Goal: Task Accomplishment & Management: Manage account settings

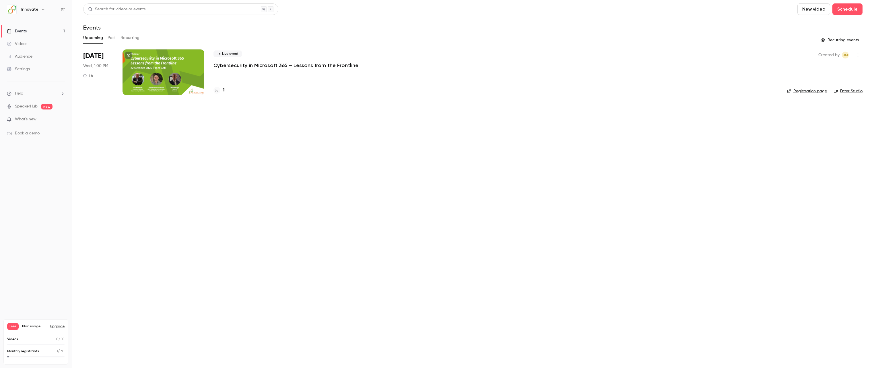
click at [102, 61] on span "[DATE]" at bounding box center [93, 56] width 20 height 9
click at [857, 54] on icon "button" at bounding box center [857, 55] width 5 height 4
click at [519, 128] on div at bounding box center [437, 184] width 874 height 368
click at [191, 65] on div at bounding box center [163, 72] width 82 height 46
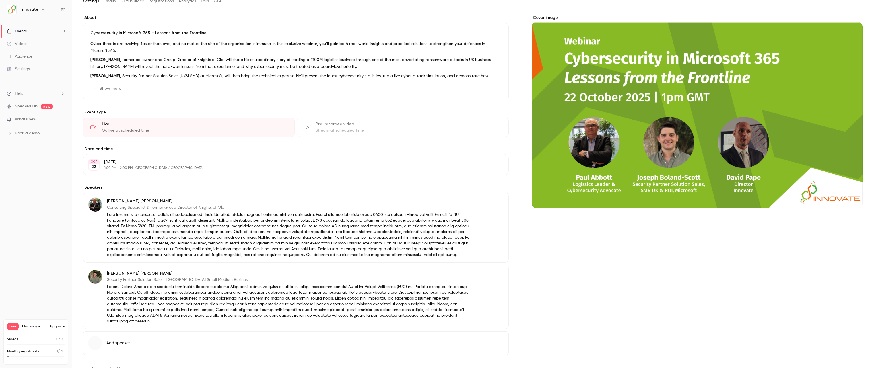
scroll to position [96, 0]
click at [495, 165] on button "Edit" at bounding box center [493, 164] width 21 height 9
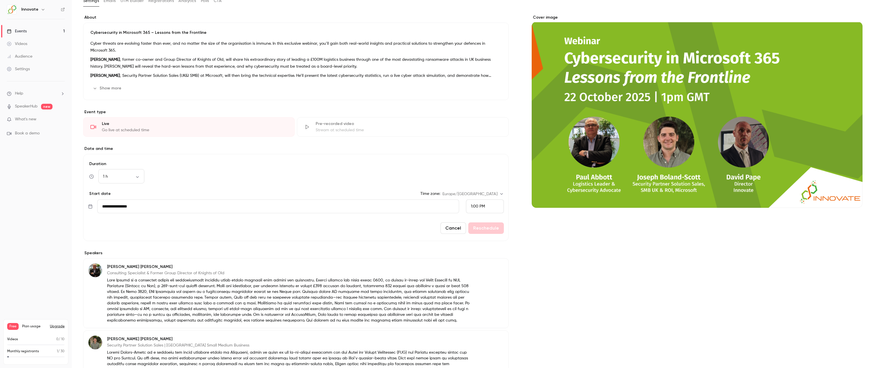
click at [478, 207] on span "1:00 PM" at bounding box center [478, 207] width 14 height 4
click at [487, 187] on div "2:00 PM" at bounding box center [482, 187] width 28 height 6
click at [489, 227] on button "Reschedule" at bounding box center [486, 228] width 36 height 11
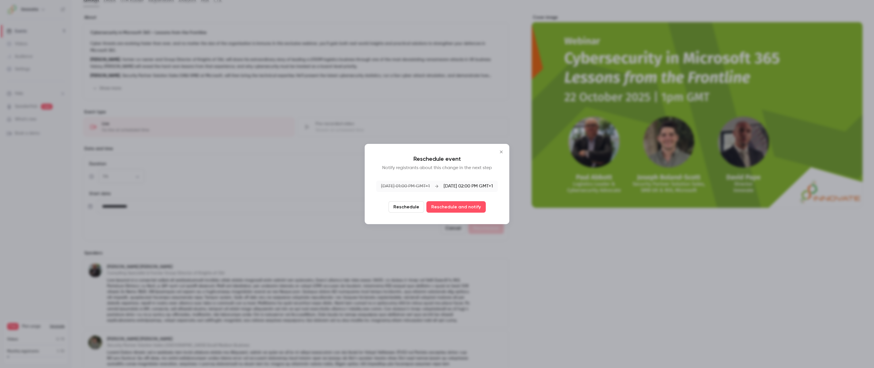
click at [408, 207] on button "Reschedule" at bounding box center [406, 206] width 36 height 11
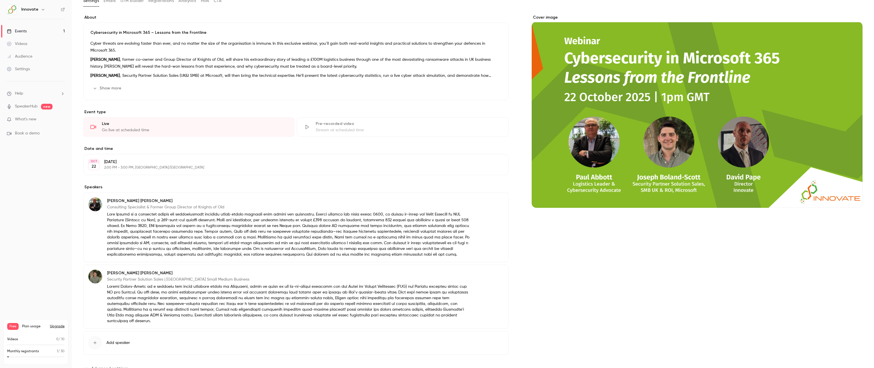
click at [129, 252] on p at bounding box center [289, 235] width 364 height 46
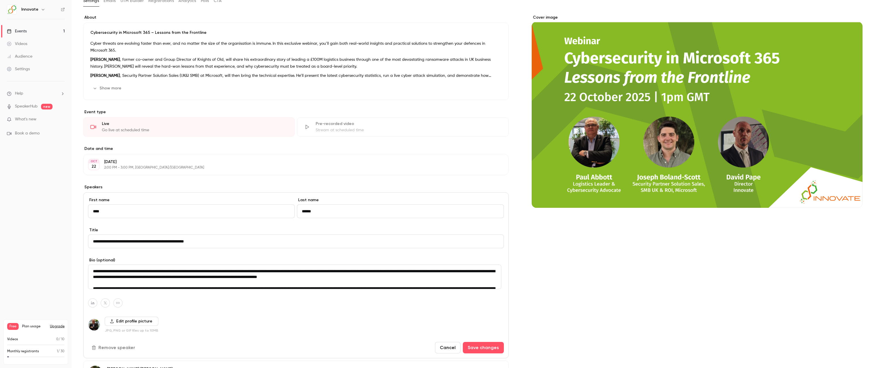
click at [128, 279] on textarea at bounding box center [294, 277] width 413 height 25
click at [156, 318] on div "Edit profile picture JPG, PNG or GIF files up to 10MB" at bounding box center [296, 325] width 416 height 16
click at [213, 320] on div "Edit profile picture JPG, PNG or GIF files up to 10MB" at bounding box center [296, 325] width 416 height 16
click at [664, 306] on div "Cover image" at bounding box center [696, 242] width 331 height 455
click at [451, 350] on button "Cancel" at bounding box center [448, 347] width 26 height 11
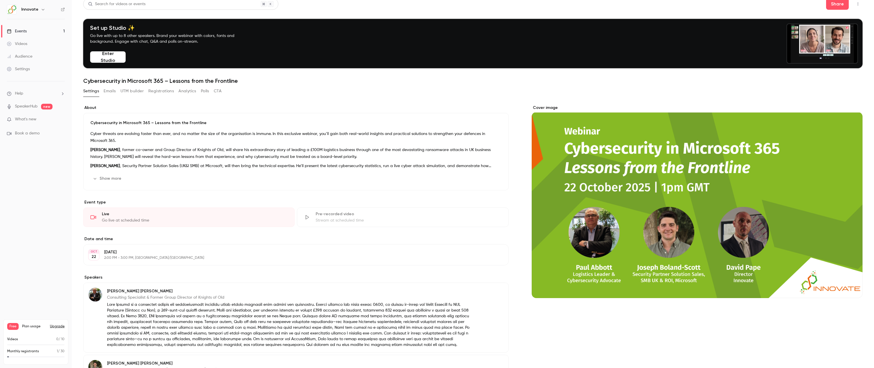
scroll to position [0, 0]
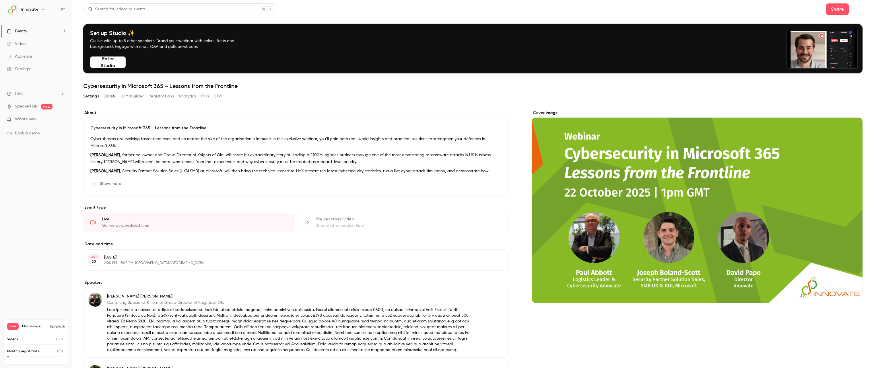
click at [103, 180] on button "Show more" at bounding box center [107, 183] width 34 height 9
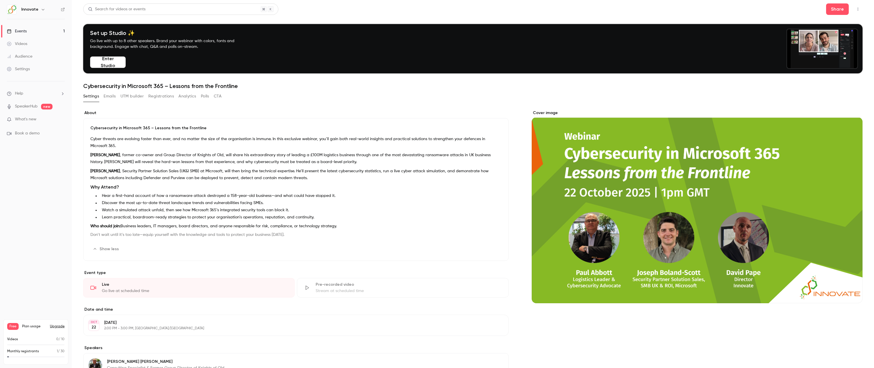
click at [216, 209] on li "Watch a simulated attack unfold, then see how Microsoft 365’s integrated securi…" at bounding box center [301, 210] width 402 height 6
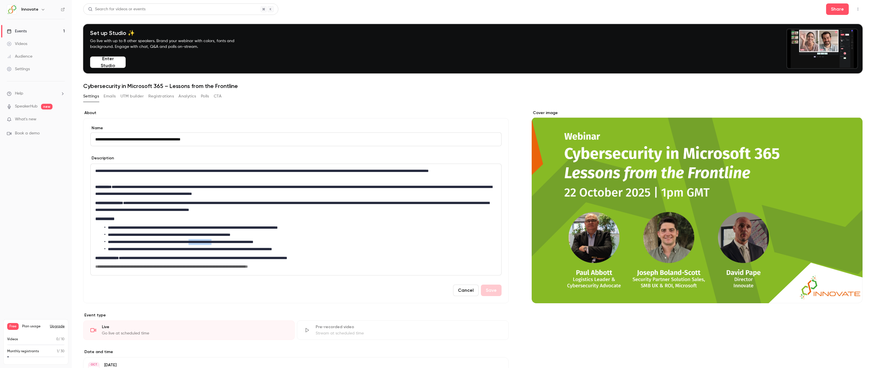
drag, startPoint x: 243, startPoint y: 242, endPoint x: 214, endPoint y: 241, distance: 29.3
click at [214, 241] on li "**********" at bounding box center [299, 242] width 390 height 6
click at [487, 293] on button "Save" at bounding box center [491, 290] width 21 height 11
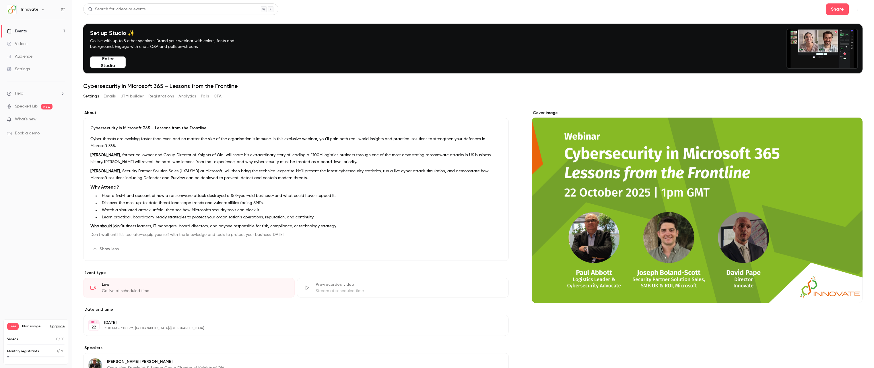
click at [308, 231] on div "Cyber threats are evolving faster than ever, and no matter the size of the orga…" at bounding box center [295, 188] width 411 height 104
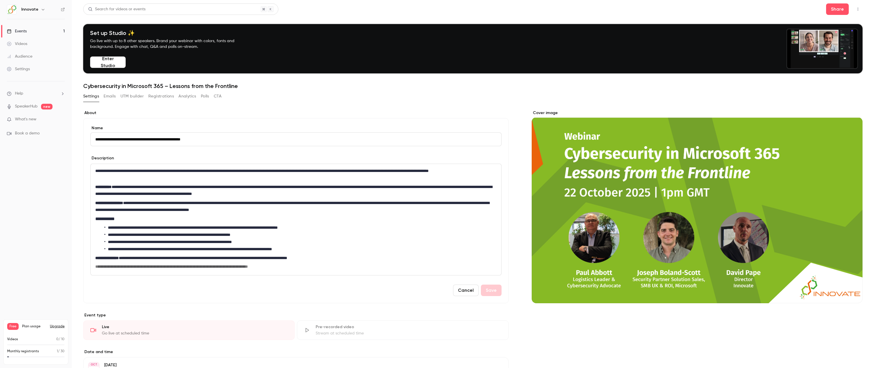
scroll to position [96, 0]
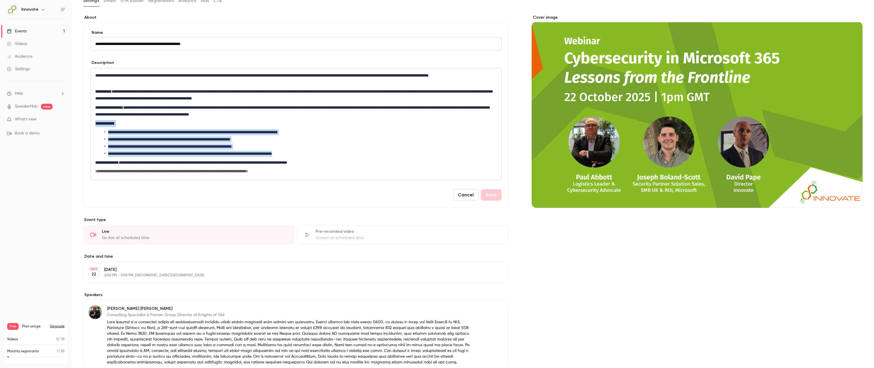
drag, startPoint x: 321, startPoint y: 152, endPoint x: 94, endPoint y: 122, distance: 229.4
click at [94, 122] on div "**********" at bounding box center [296, 124] width 410 height 111
copy div "**********"
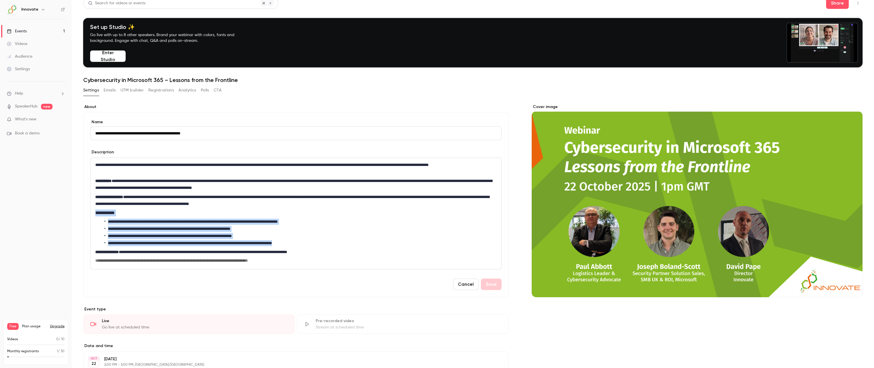
scroll to position [0, 0]
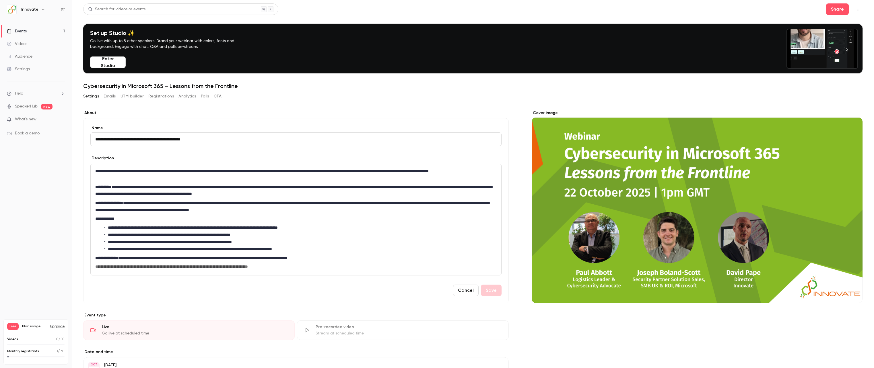
click at [241, 121] on div "**********" at bounding box center [295, 210] width 425 height 185
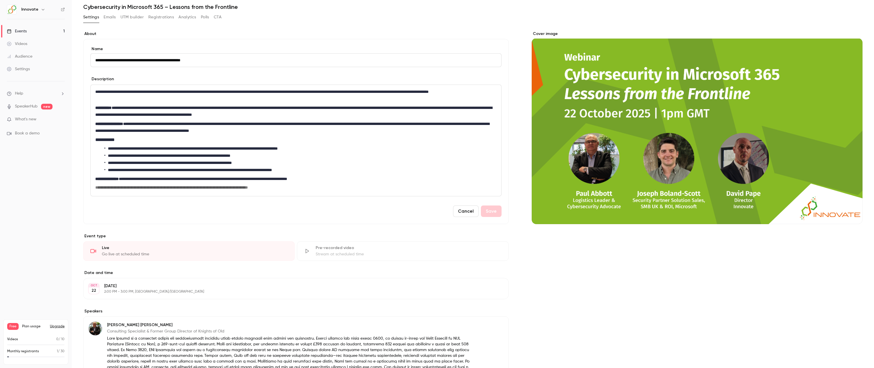
scroll to position [96, 0]
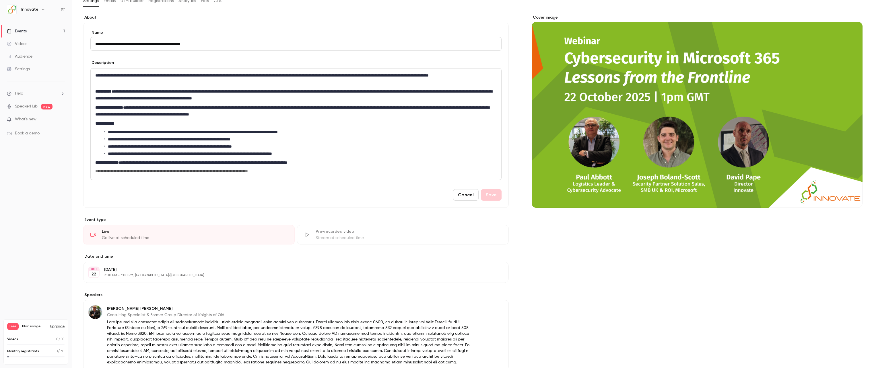
click at [482, 194] on div "Cancel Save" at bounding box center [295, 194] width 411 height 11
click at [486, 197] on div "Cancel Save" at bounding box center [295, 194] width 411 height 11
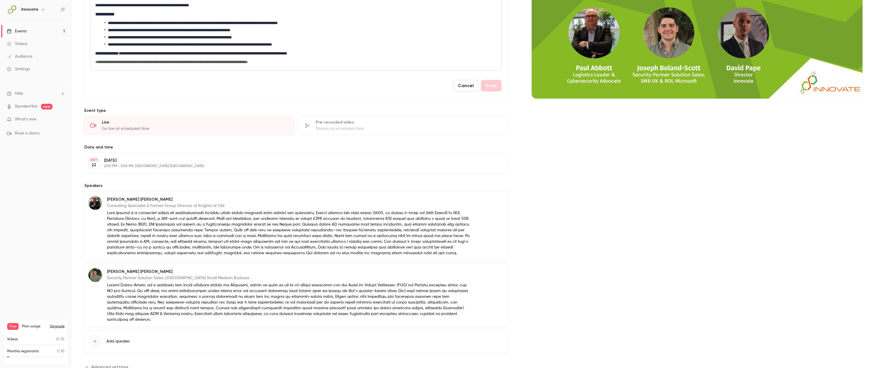
scroll to position [220, 0]
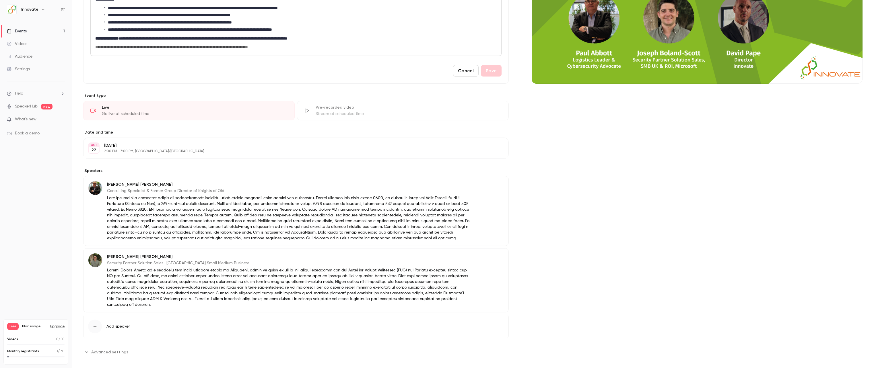
click at [161, 152] on p "2:00 PM - 3:00 PM, [GEOGRAPHIC_DATA]/[GEOGRAPHIC_DATA]" at bounding box center [291, 151] width 374 height 5
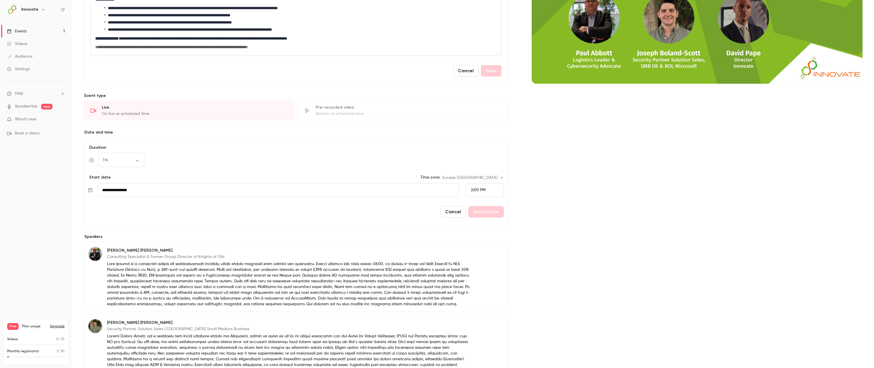
click at [555, 236] on div "Cover image" at bounding box center [696, 156] width 331 height 532
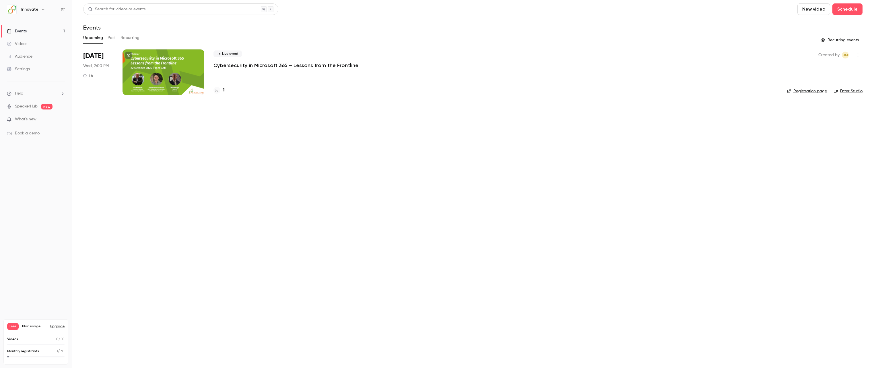
click at [159, 79] on div at bounding box center [163, 72] width 82 height 46
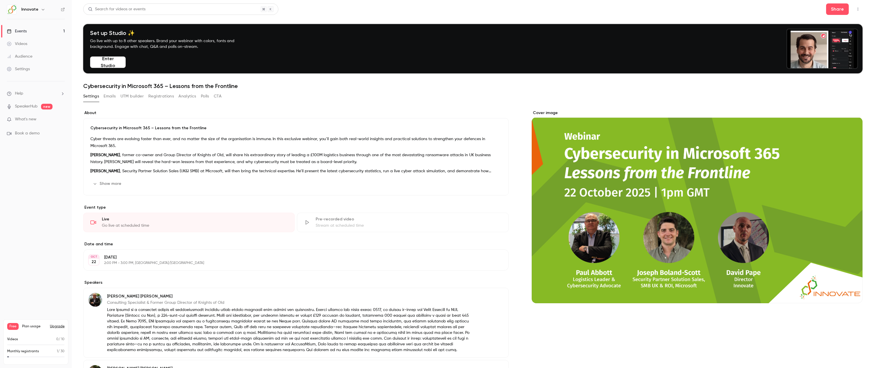
click at [114, 118] on section "About Cybersecurity in Microsoft 365 – Lessons from the Frontline Cyber threats…" at bounding box center [295, 152] width 425 height 85
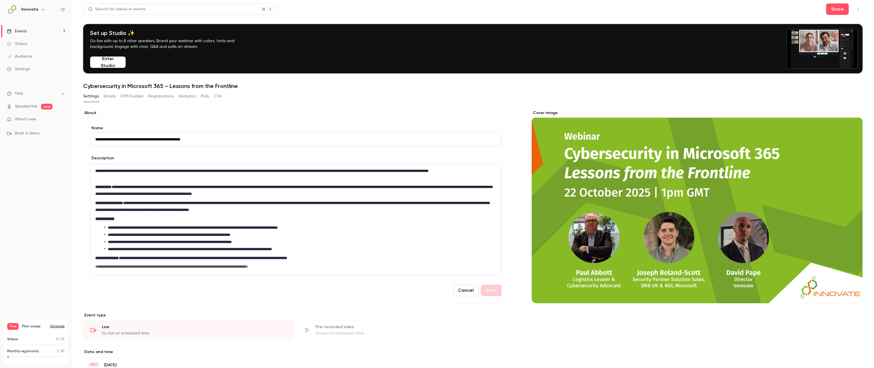
click at [168, 180] on p "**********" at bounding box center [294, 175] width 399 height 14
click at [250, 122] on div "**********" at bounding box center [295, 210] width 425 height 185
click at [208, 98] on button "Polls" at bounding box center [205, 96] width 8 height 9
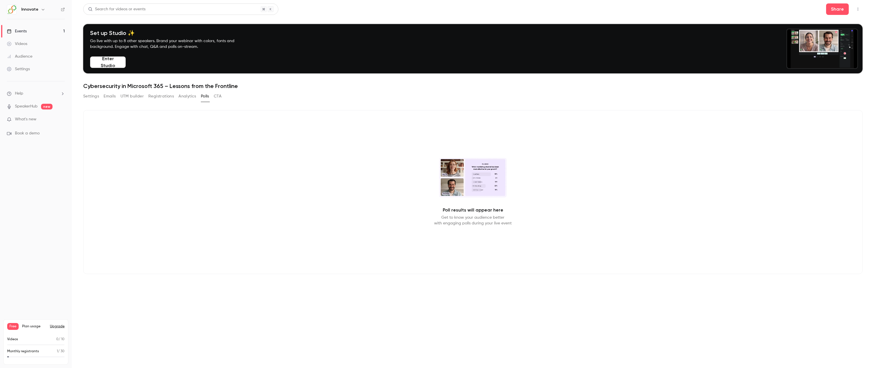
click at [219, 97] on button "CTA" at bounding box center [218, 96] width 8 height 9
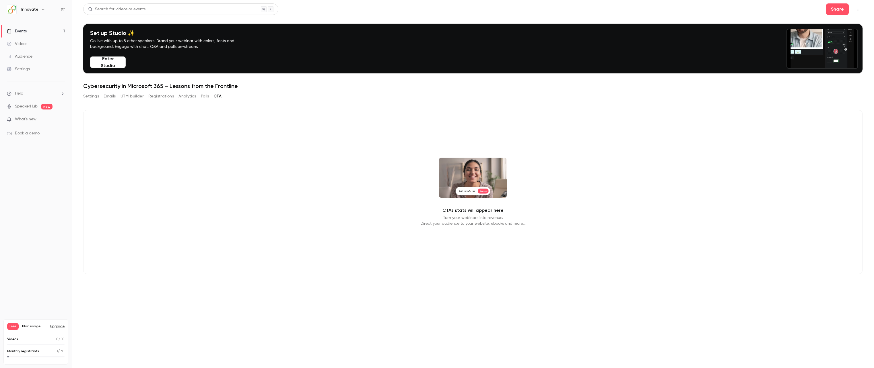
click at [192, 96] on button "Analytics" at bounding box center [187, 96] width 18 height 9
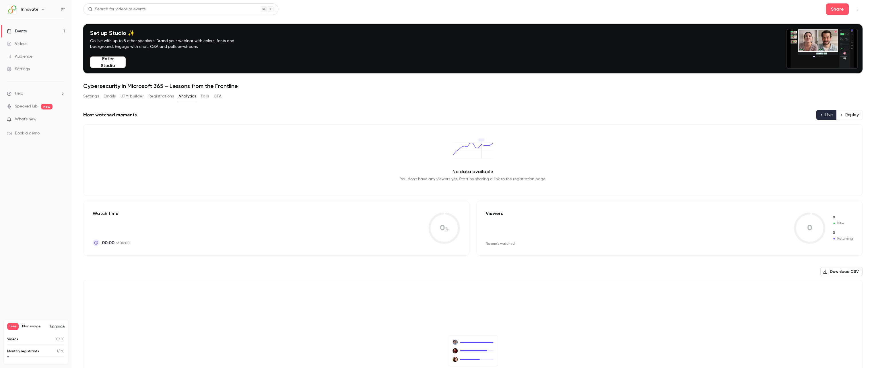
click at [163, 94] on button "Registrations" at bounding box center [161, 96] width 26 height 9
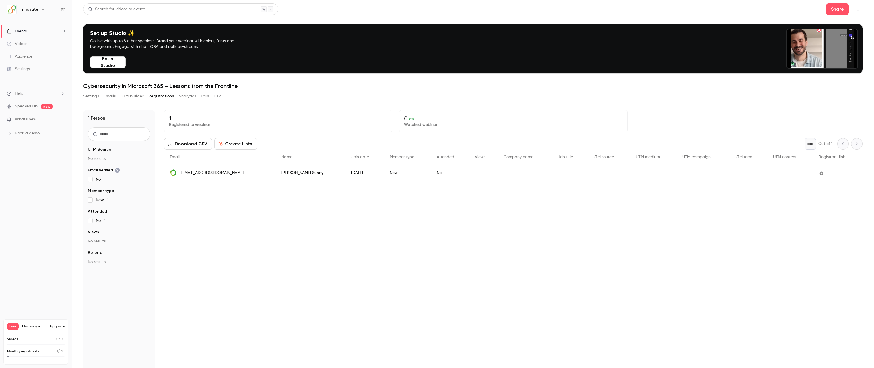
click at [140, 96] on button "UTM builder" at bounding box center [131, 96] width 23 height 9
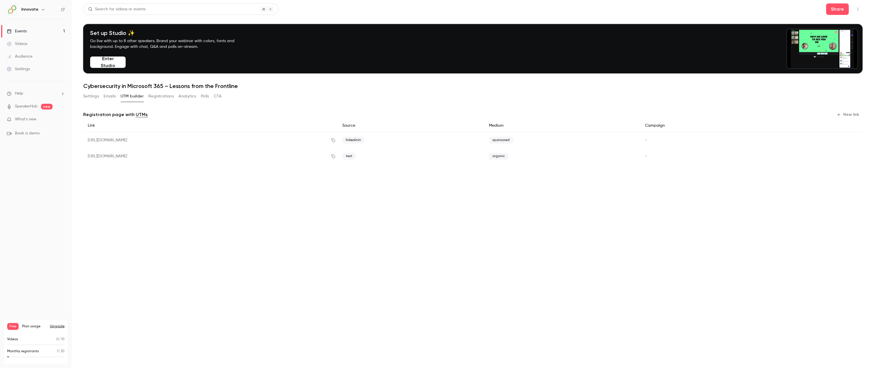
click at [113, 97] on button "Emails" at bounding box center [110, 96] width 12 height 9
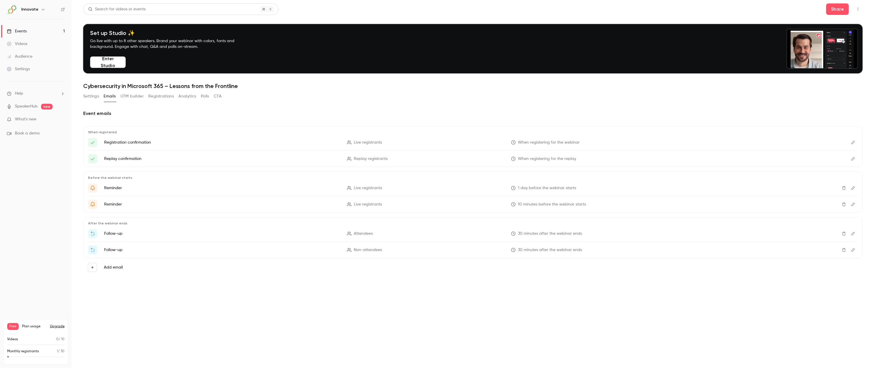
click at [93, 98] on button "Settings" at bounding box center [91, 96] width 16 height 9
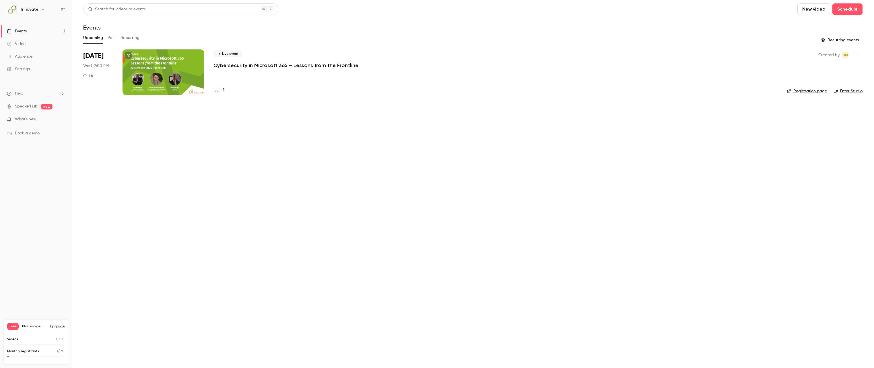
click at [858, 56] on icon "button" at bounding box center [857, 55] width 1 height 3
click at [176, 67] on div at bounding box center [437, 184] width 874 height 368
click at [264, 65] on p "Cybersecurity in Microsoft 365 – Lessons from the Frontline" at bounding box center [285, 65] width 145 height 7
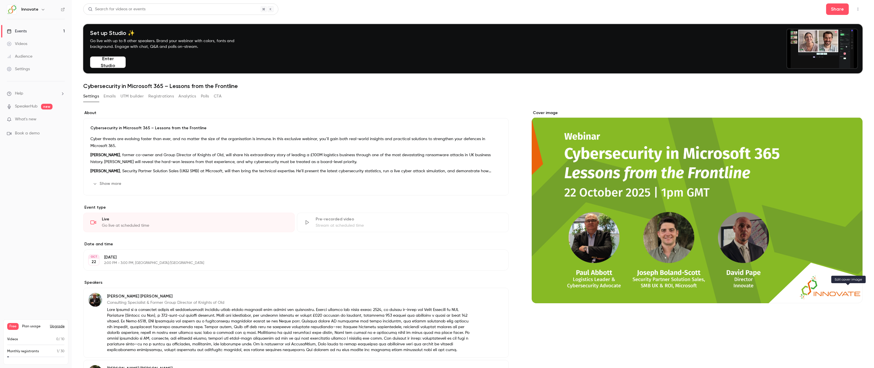
click at [849, 293] on icon "Cover image" at bounding box center [852, 293] width 6 height 5
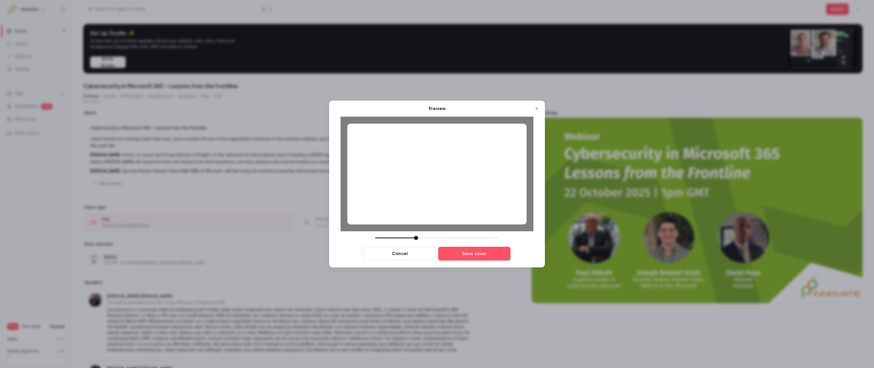
drag, startPoint x: 473, startPoint y: 197, endPoint x: 468, endPoint y: 197, distance: 4.6
click at [468, 197] on div at bounding box center [436, 174] width 179 height 101
click at [481, 254] on button "Save cover" at bounding box center [474, 254] width 72 height 14
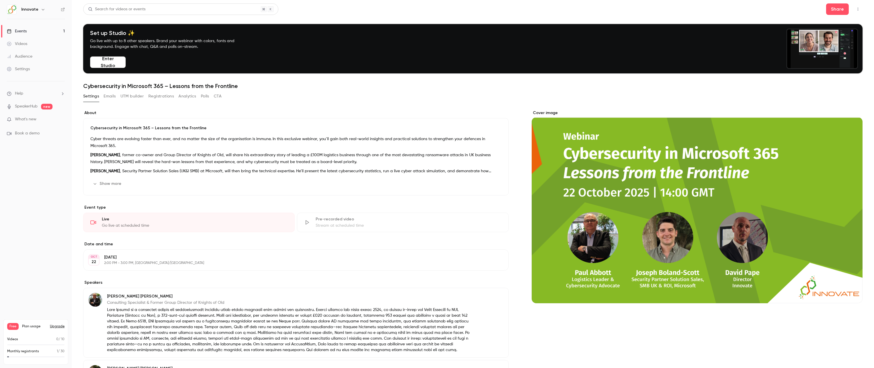
click at [660, 321] on div "Cover image" at bounding box center [696, 289] width 331 height 359
